Goal: Task Accomplishment & Management: Use online tool/utility

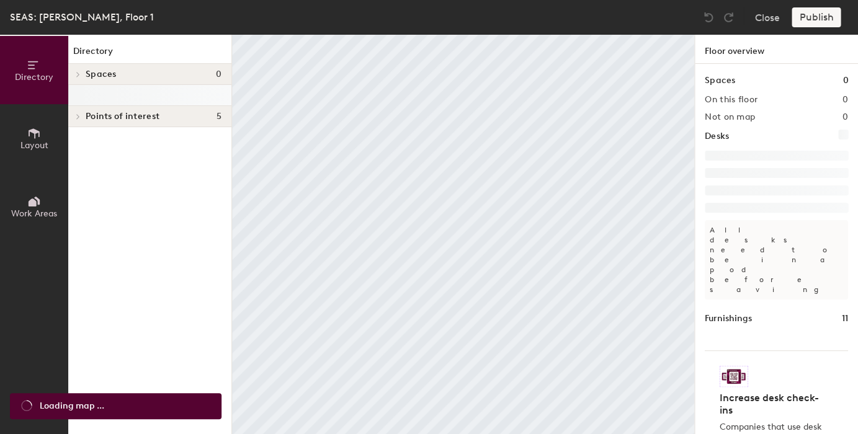
scroll to position [2, 0]
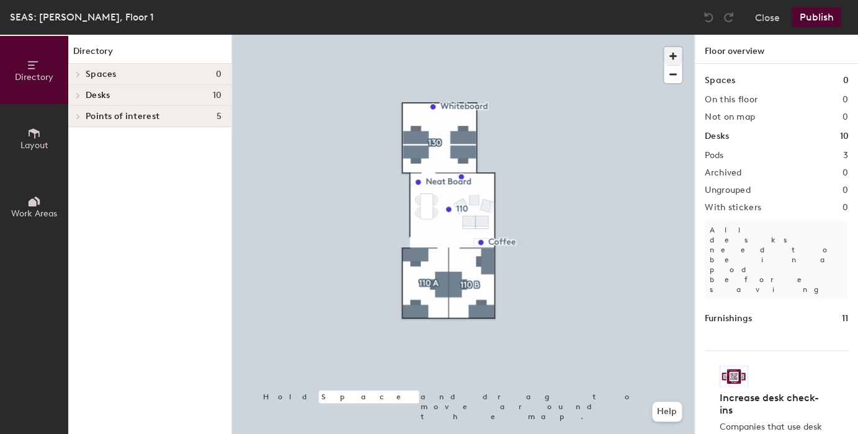
click at [675, 63] on span "button" at bounding box center [672, 56] width 18 height 18
click at [420, 35] on div at bounding box center [463, 35] width 462 height 0
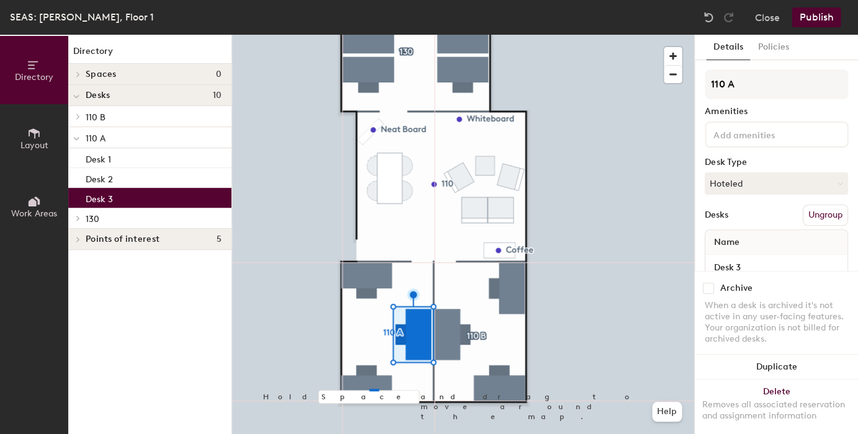
click at [385, 35] on div at bounding box center [463, 35] width 462 height 0
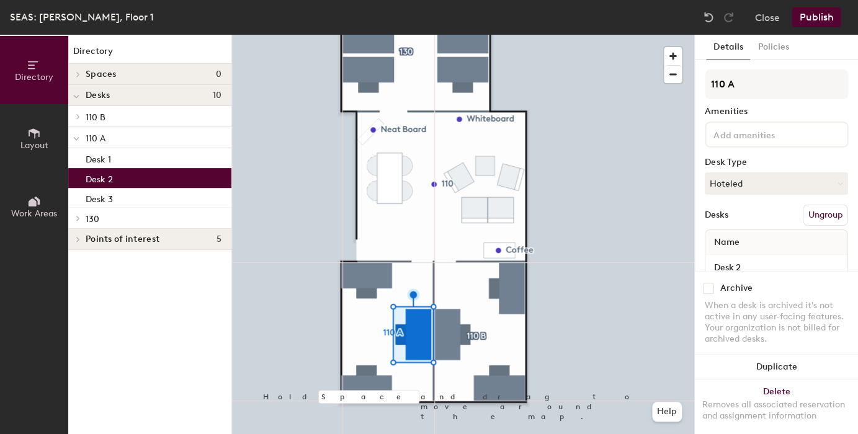
click at [353, 35] on div at bounding box center [463, 35] width 462 height 0
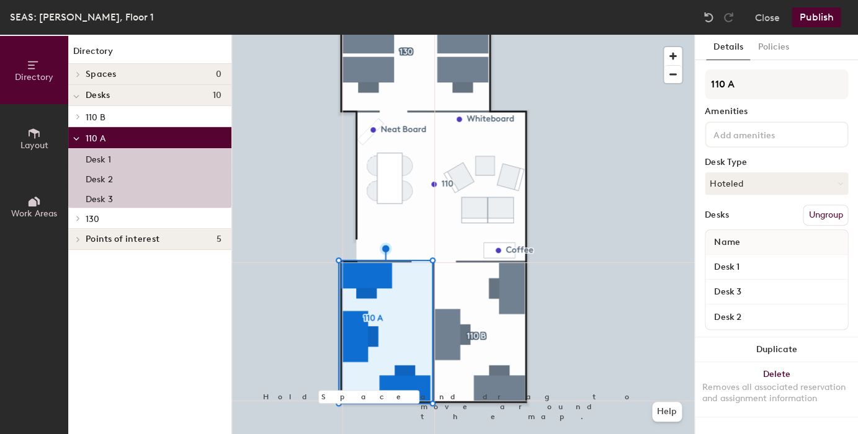
click at [515, 35] on div at bounding box center [463, 35] width 462 height 0
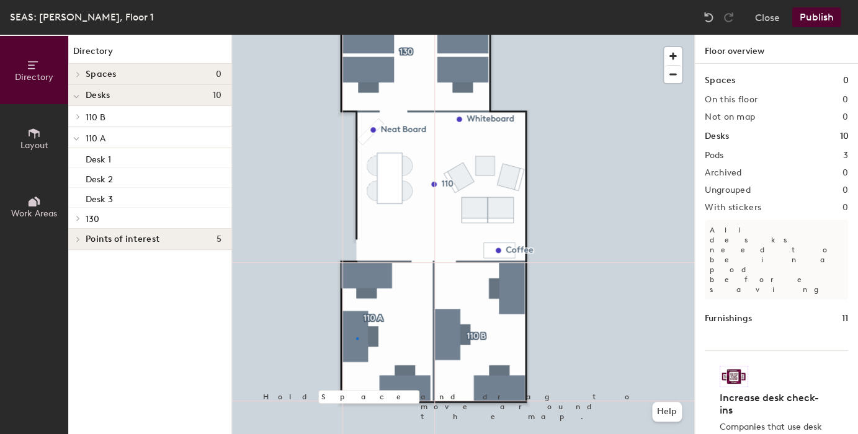
click at [356, 35] on div at bounding box center [463, 35] width 462 height 0
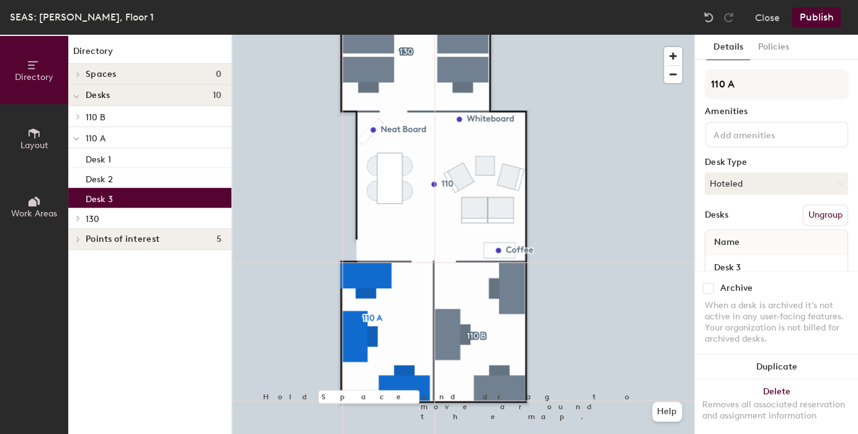
click at [412, 35] on div at bounding box center [463, 35] width 462 height 0
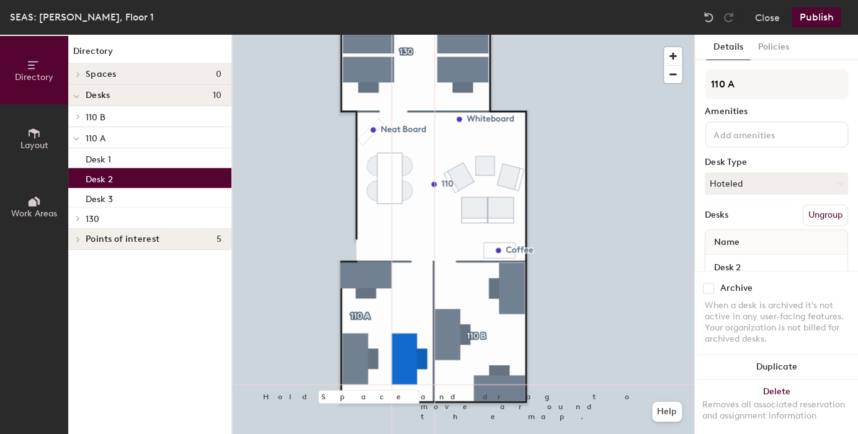
click at [360, 35] on div at bounding box center [463, 35] width 462 height 0
click at [362, 35] on div at bounding box center [463, 35] width 462 height 0
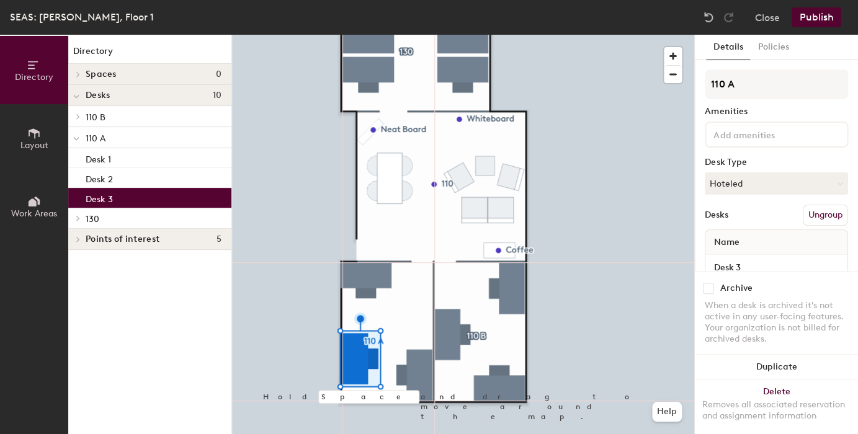
click at [570, 35] on div at bounding box center [463, 35] width 462 height 0
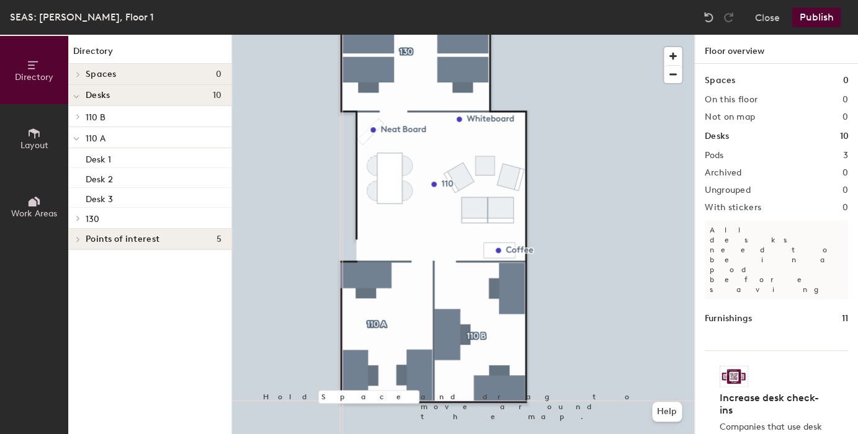
scroll to position [2, 0]
click at [461, 35] on div at bounding box center [463, 35] width 462 height 0
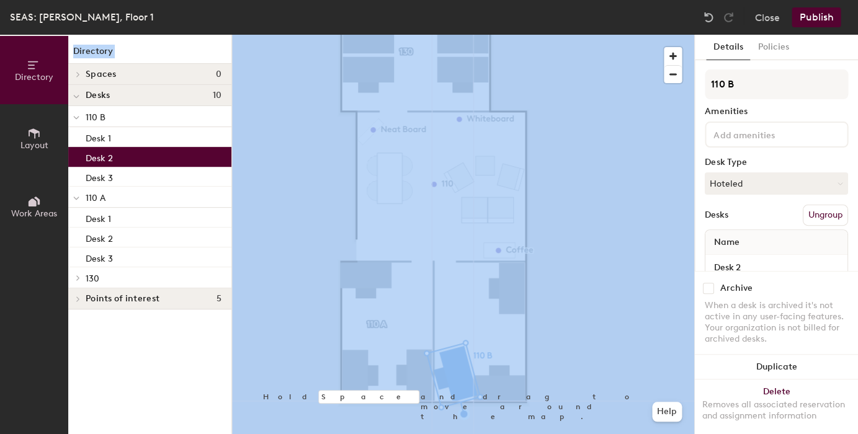
click at [619, 48] on div "SEAS: [PERSON_NAME], Floor 1 Close Publish Directory Layout Work Areas Director…" at bounding box center [429, 217] width 858 height 434
click at [711, 20] on img at bounding box center [708, 17] width 12 height 12
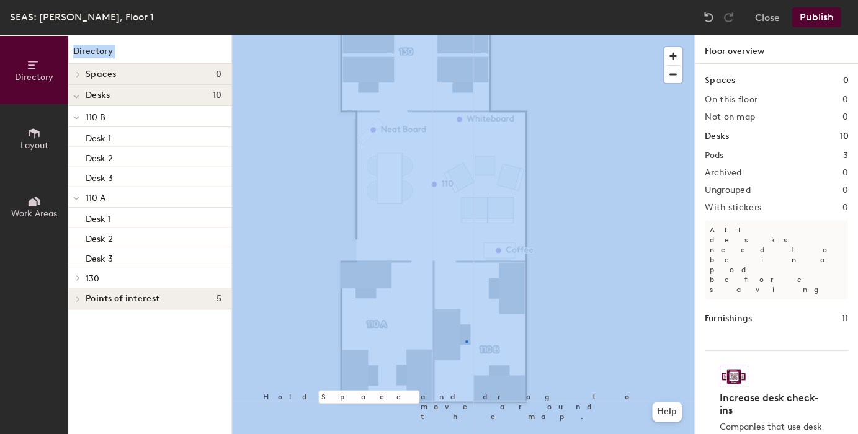
click at [465, 35] on div at bounding box center [463, 35] width 462 height 0
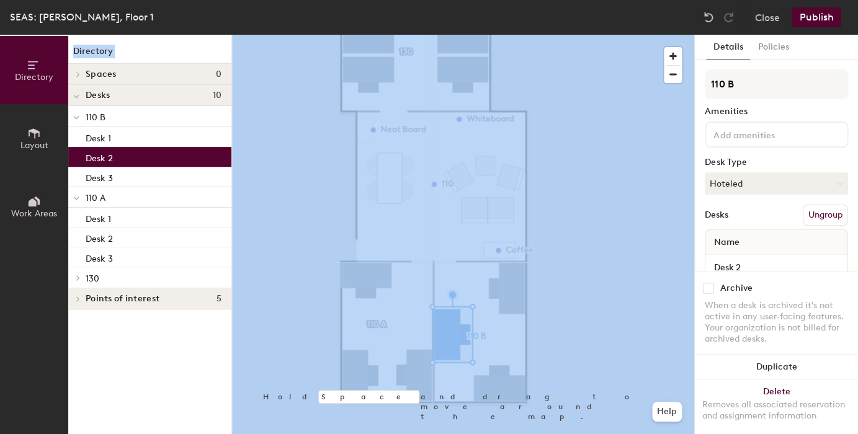
click at [494, 35] on div at bounding box center [463, 35] width 462 height 0
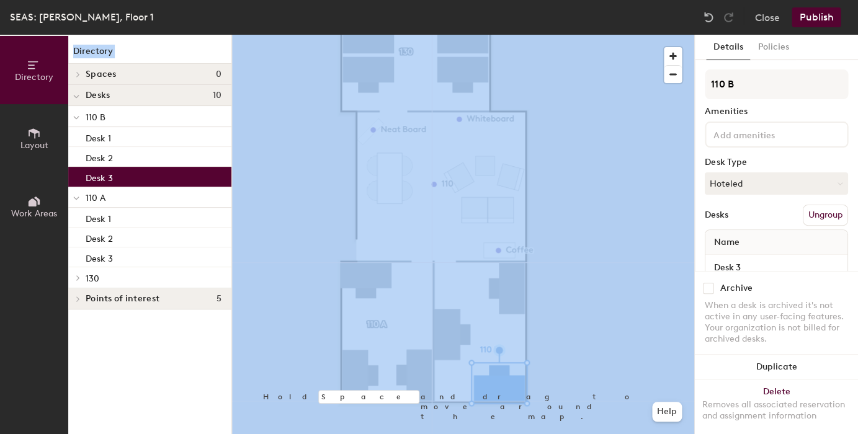
click at [518, 35] on div at bounding box center [463, 35] width 462 height 0
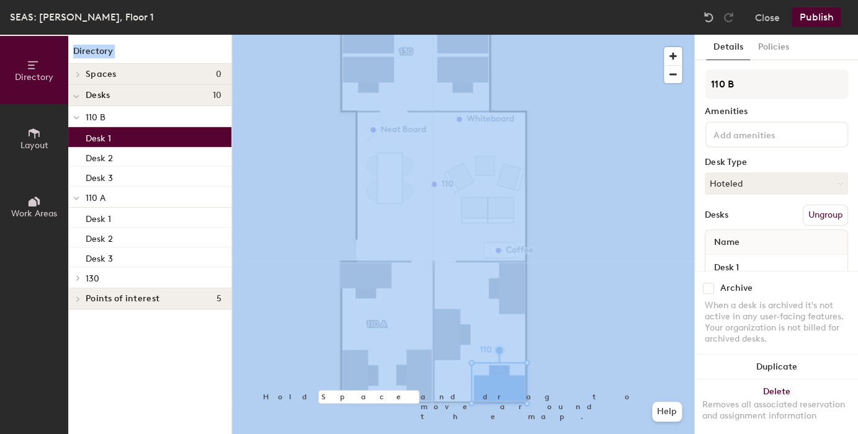
click at [578, 35] on div at bounding box center [463, 35] width 462 height 0
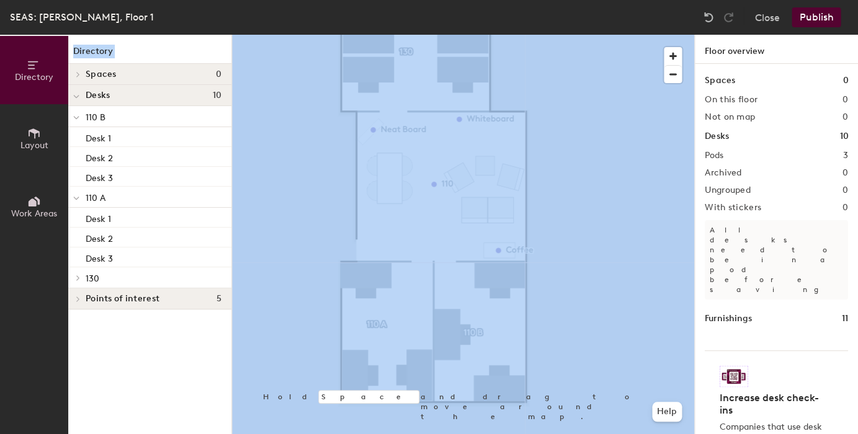
click at [563, 35] on div at bounding box center [463, 35] width 462 height 0
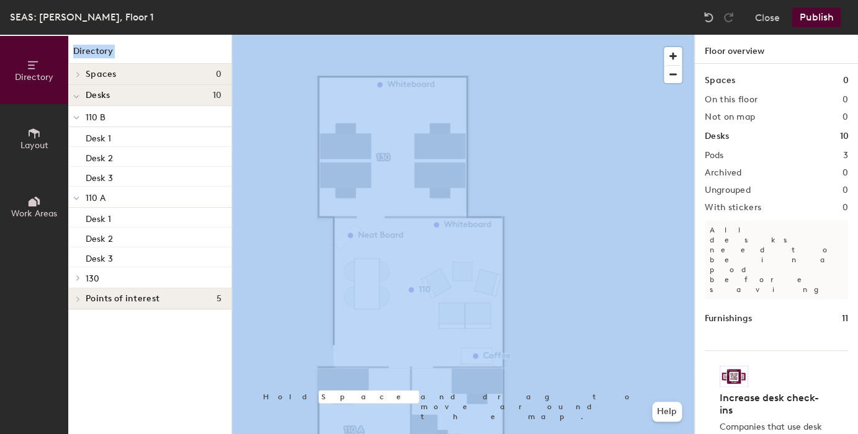
click at [805, 22] on button "Publish" at bounding box center [815, 17] width 49 height 20
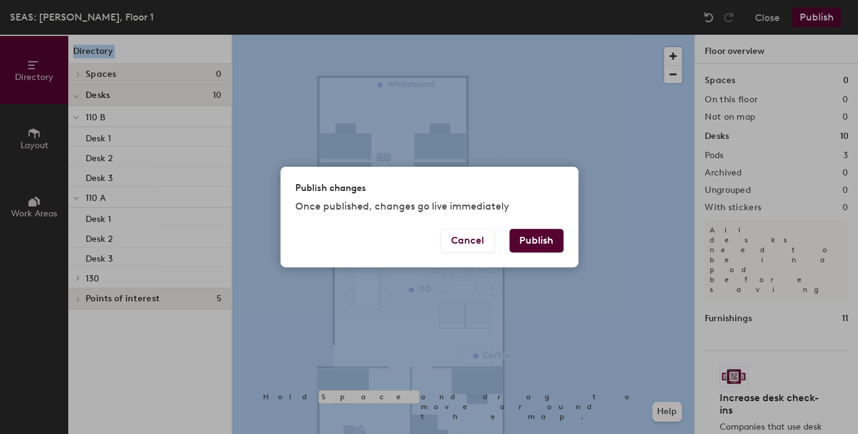
click at [550, 236] on button "Publish" at bounding box center [536, 241] width 54 height 24
